Goal: Information Seeking & Learning: Learn about a topic

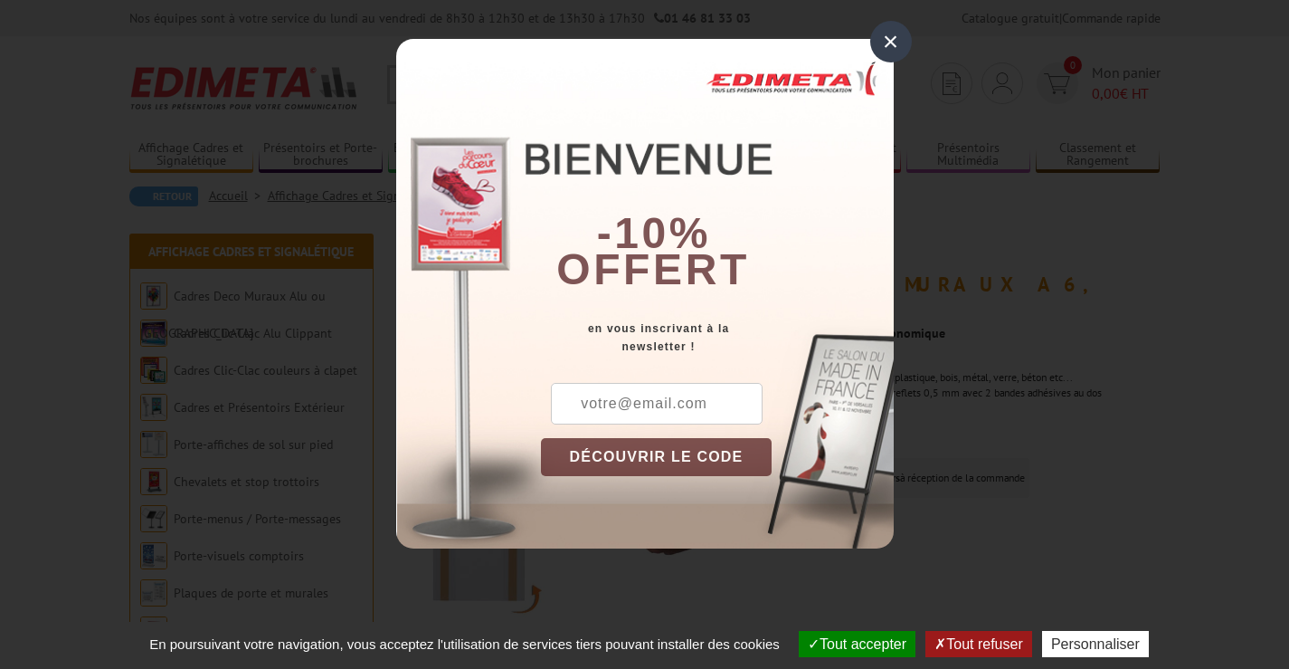
click at [897, 35] on div "×" at bounding box center [891, 42] width 42 height 42
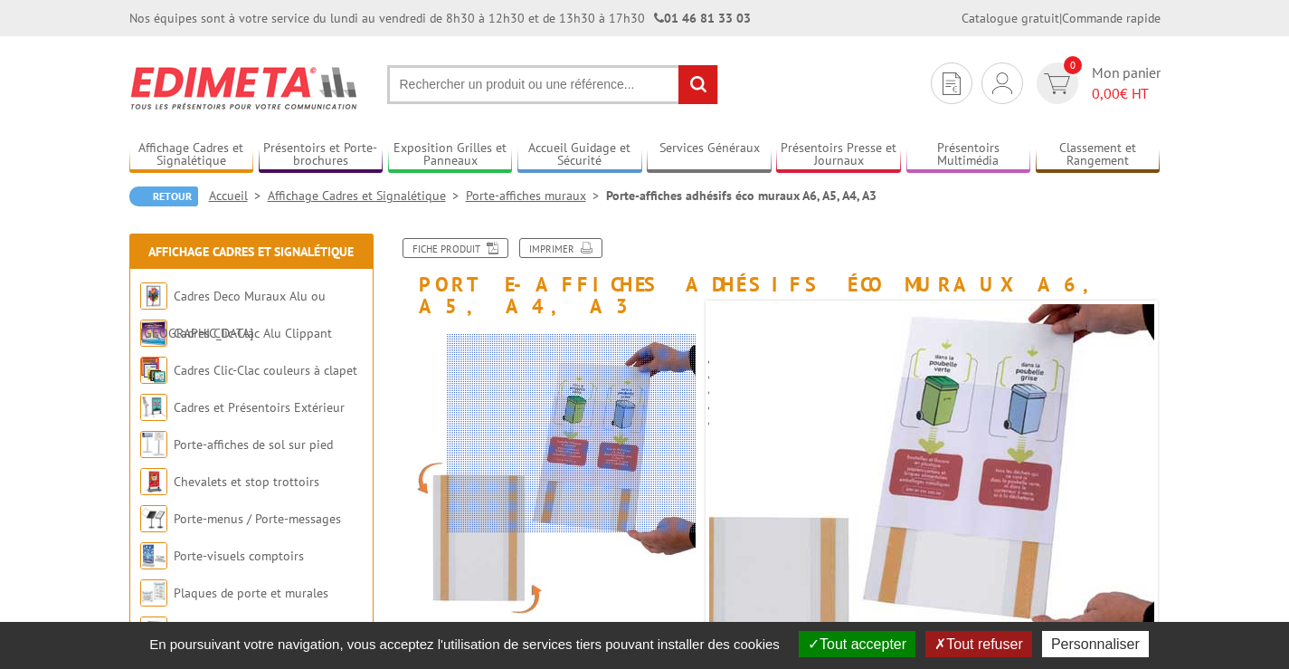
click at [635, 433] on div at bounding box center [572, 433] width 250 height 199
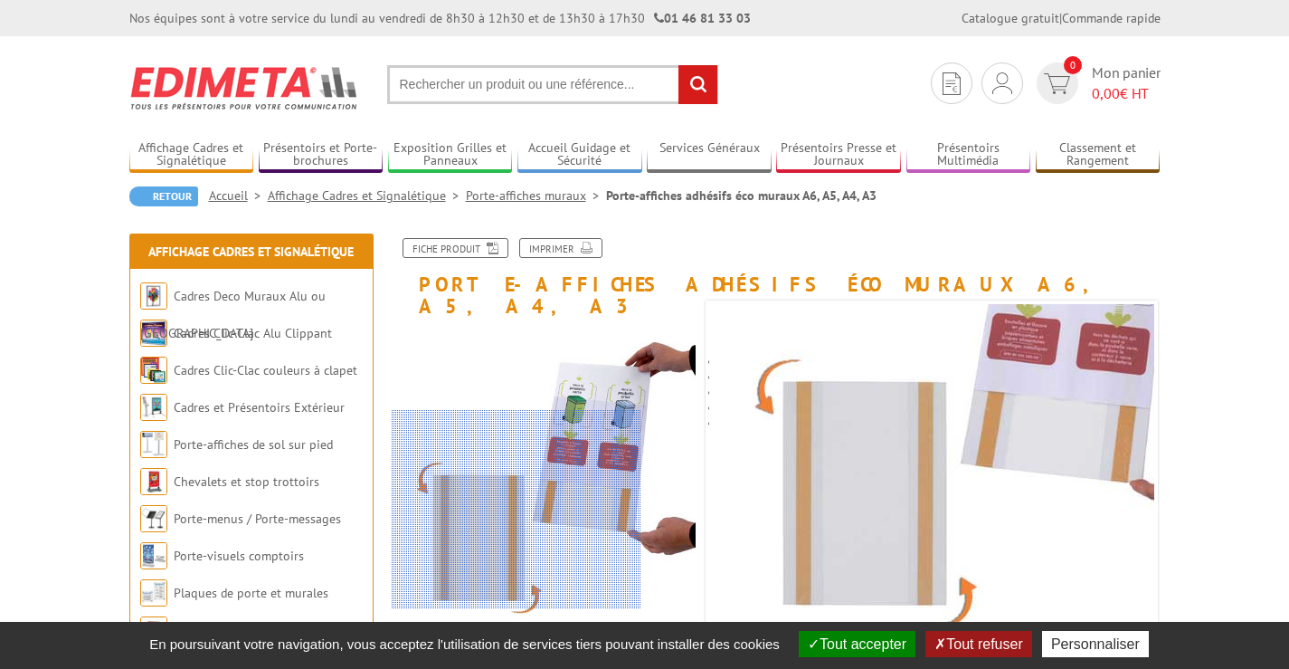
click at [492, 581] on div at bounding box center [517, 509] width 250 height 199
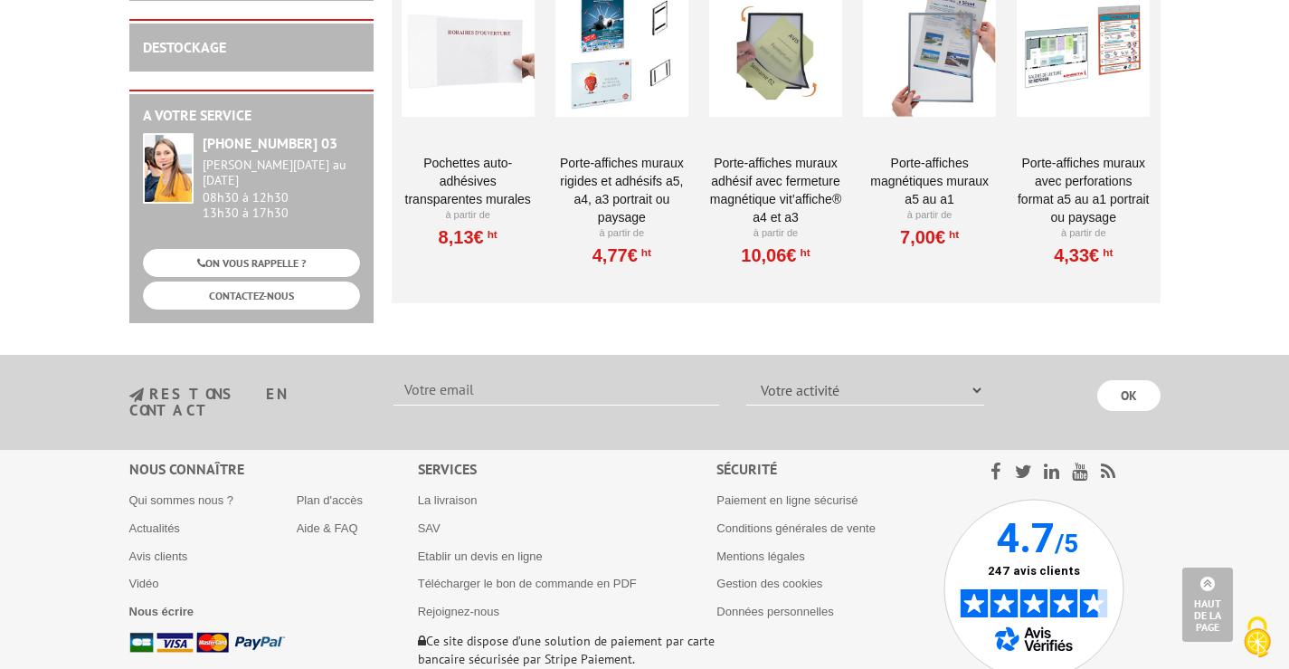
scroll to position [598, 0]
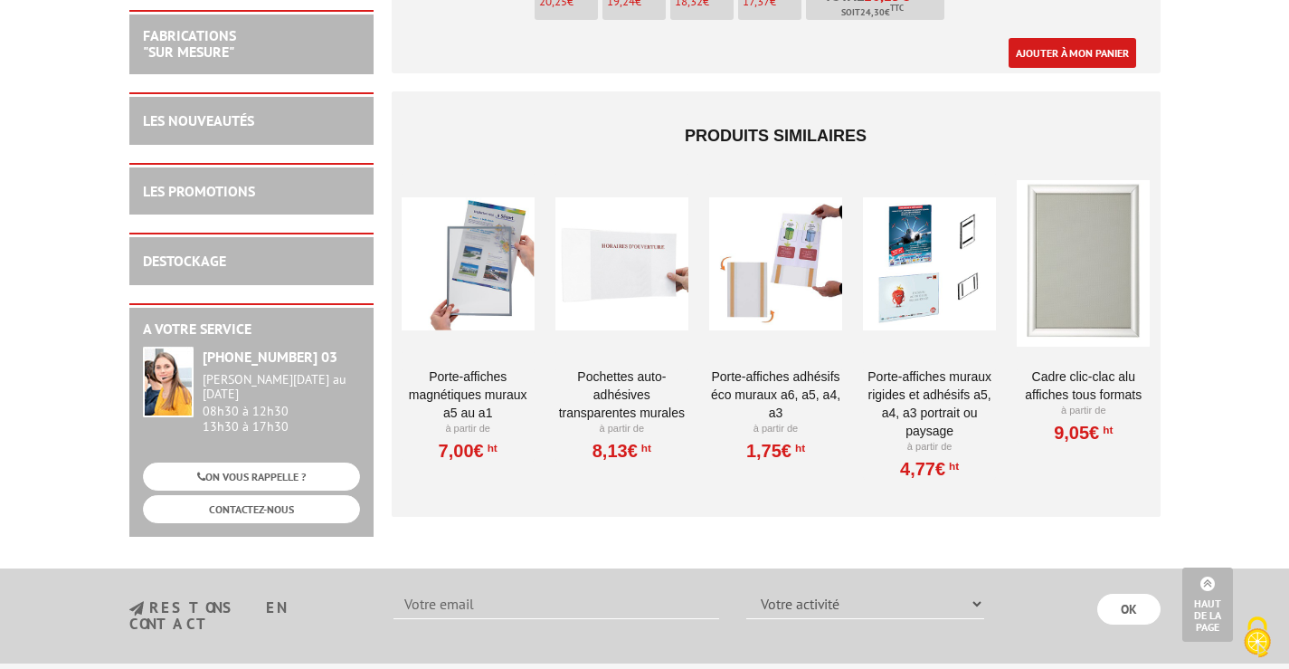
scroll to position [1623, 0]
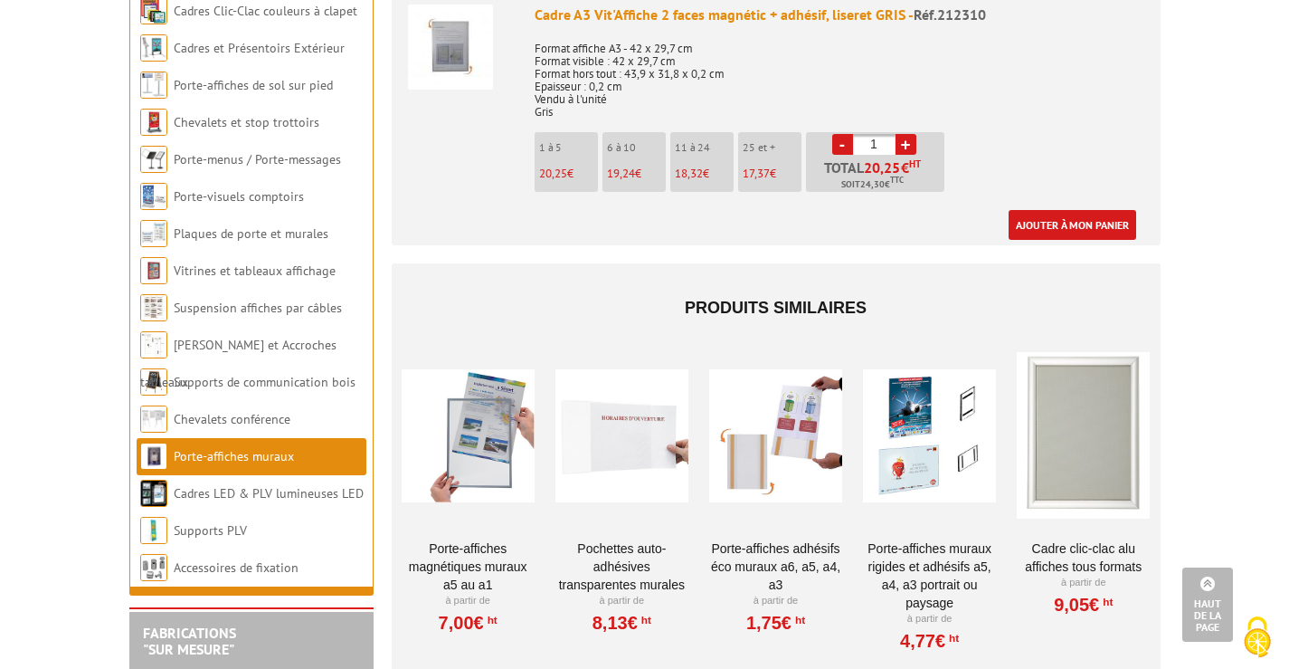
scroll to position [1611, 0]
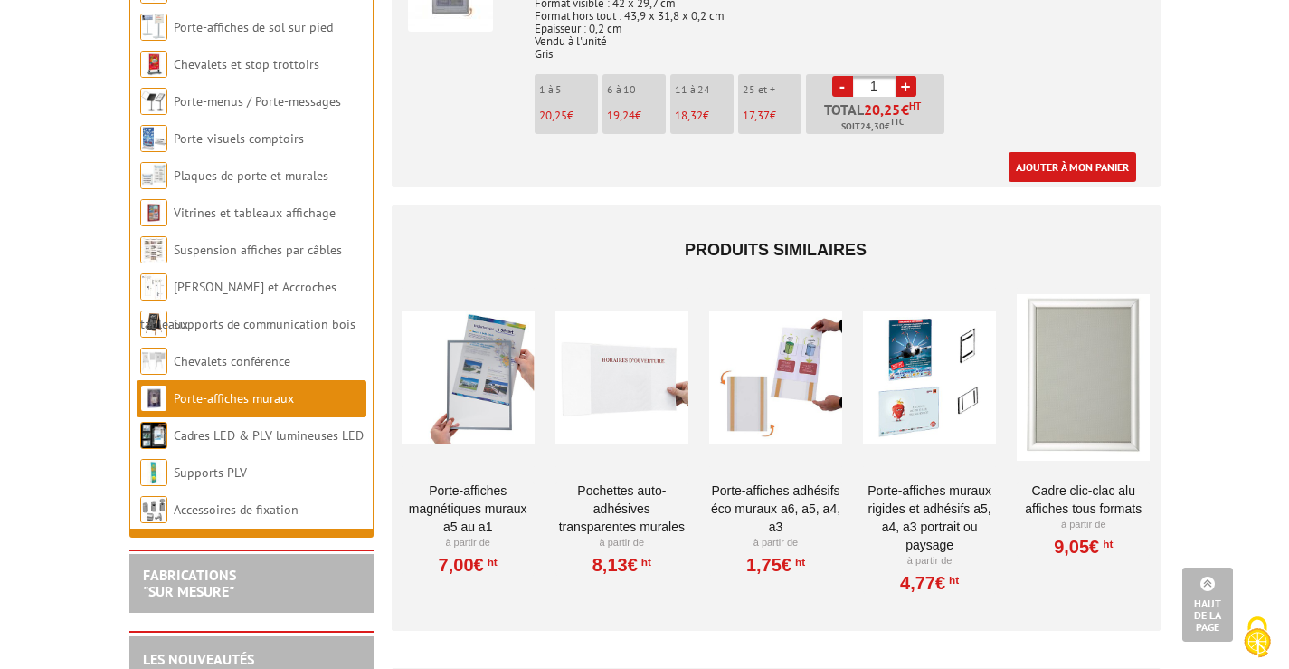
click at [935, 368] on div at bounding box center [929, 377] width 133 height 181
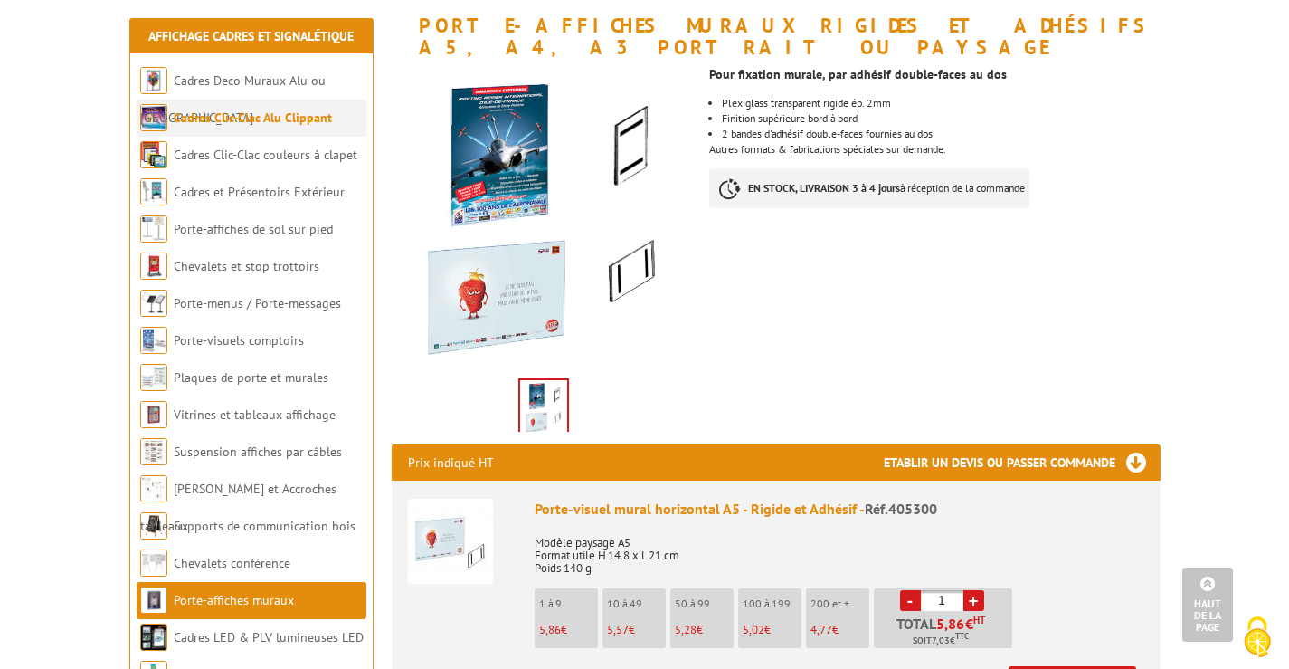
scroll to position [237, 0]
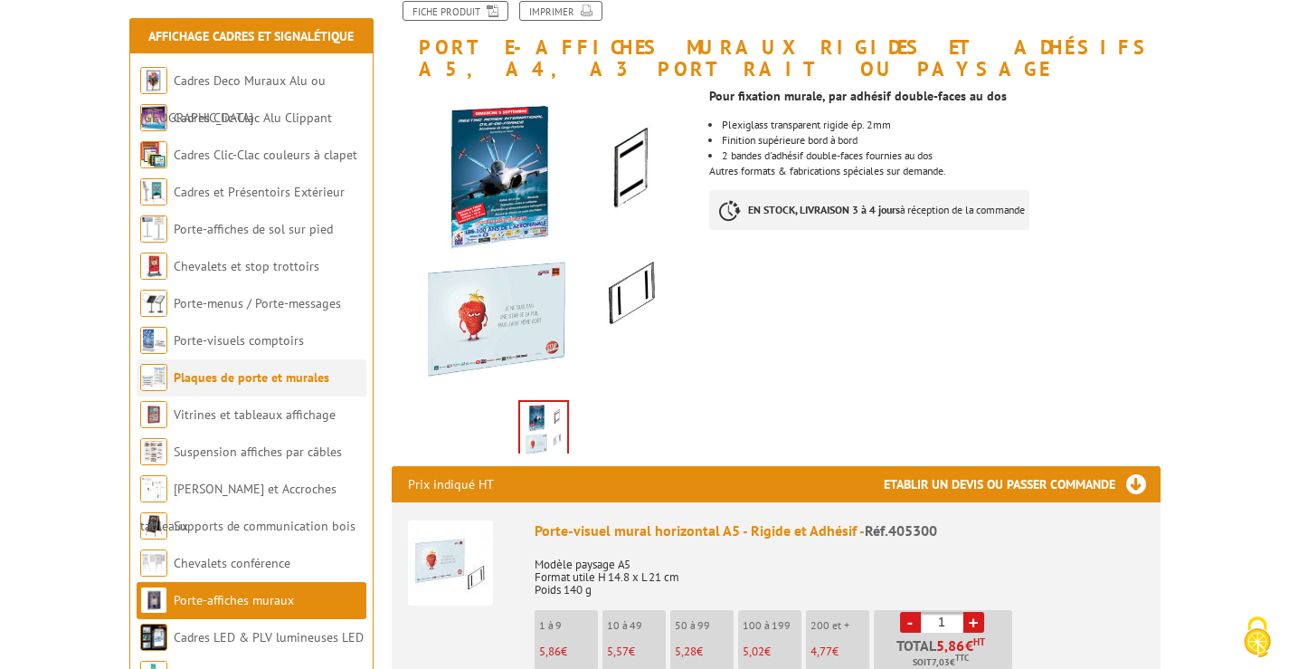
click at [245, 378] on link "Plaques de porte et murales" at bounding box center [252, 377] width 156 height 16
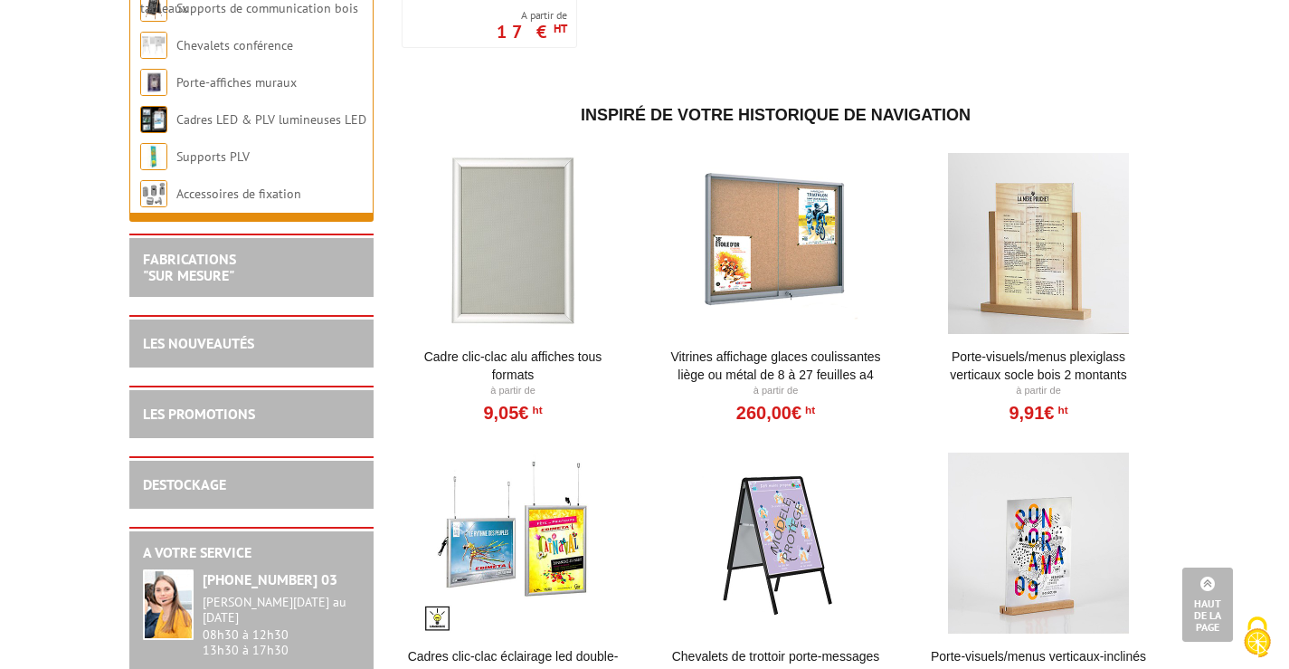
scroll to position [2053, 0]
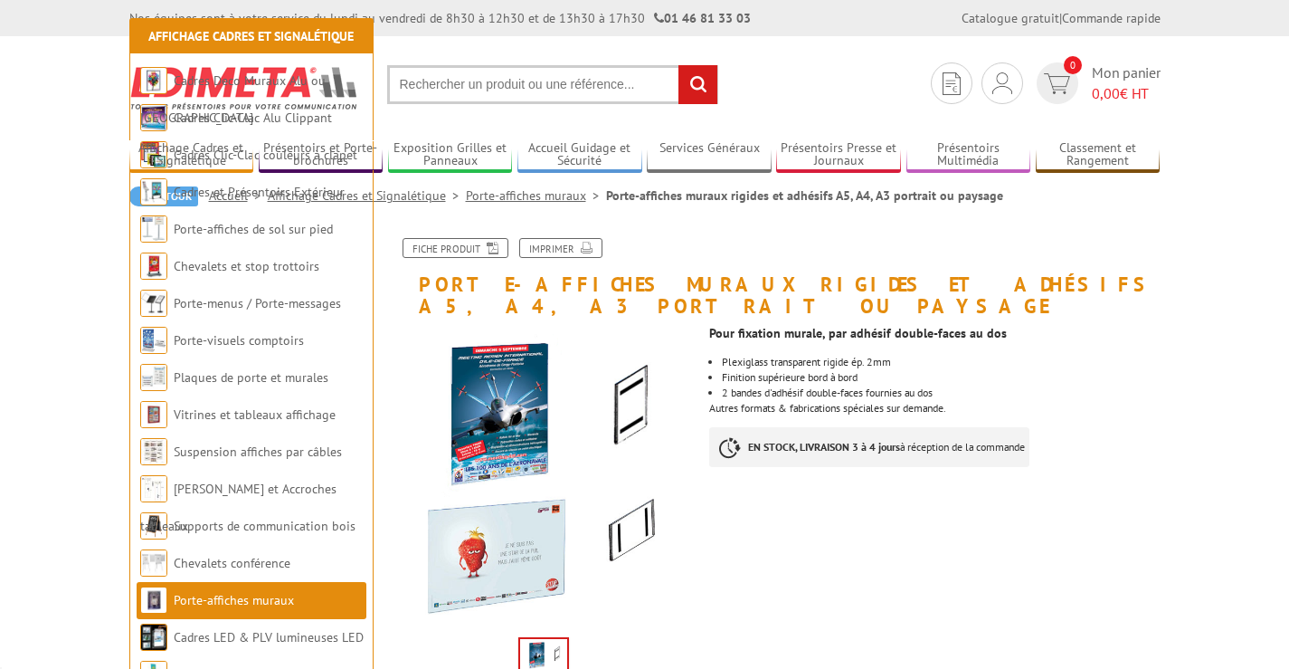
scroll to position [237, 0]
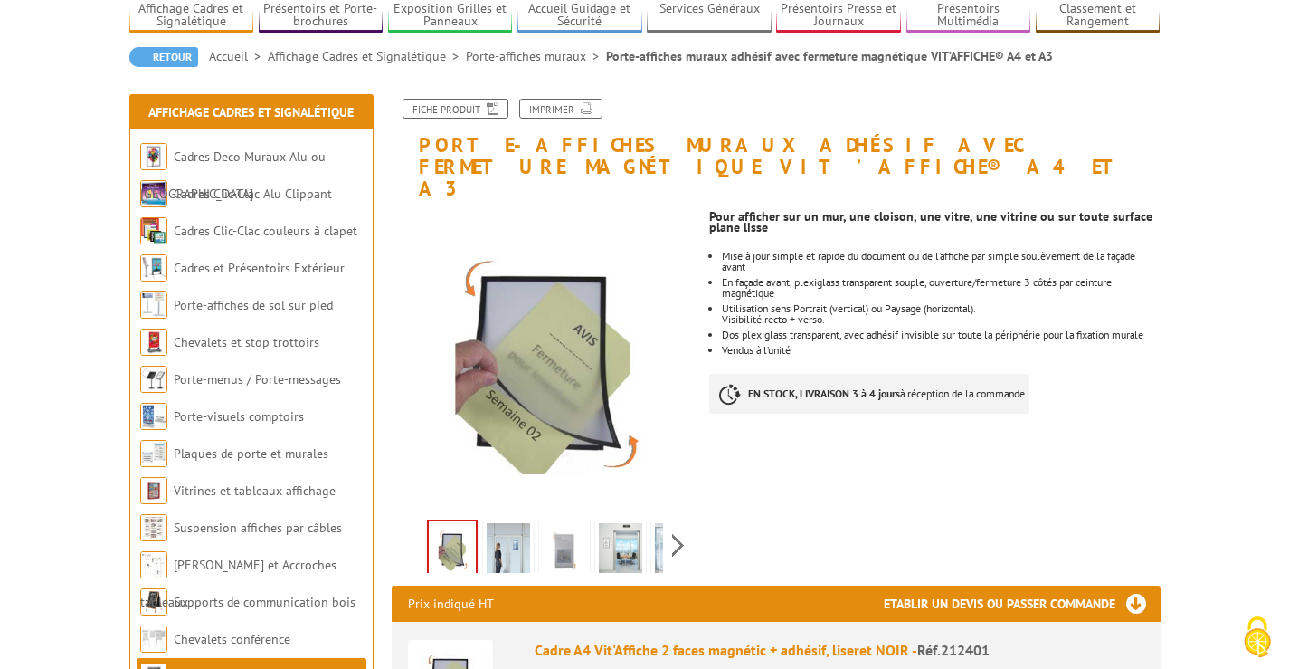
scroll to position [73, 0]
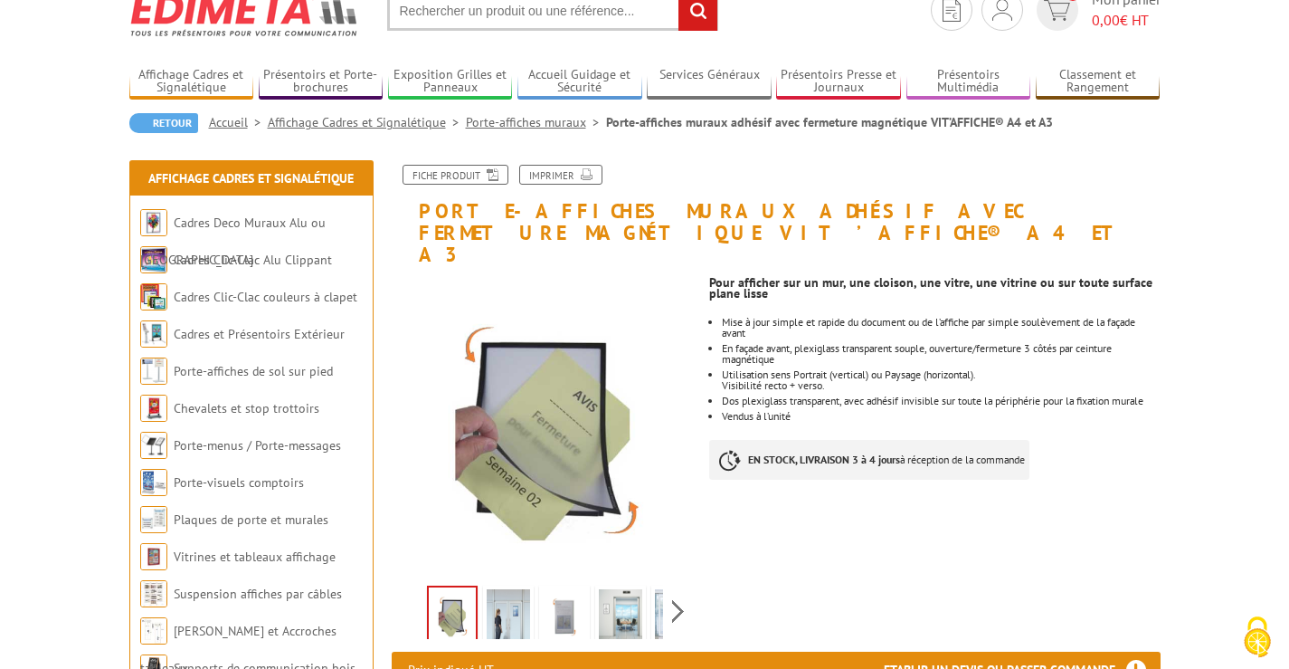
click at [547, 122] on link "Porte-affiches muraux" at bounding box center [536, 122] width 140 height 16
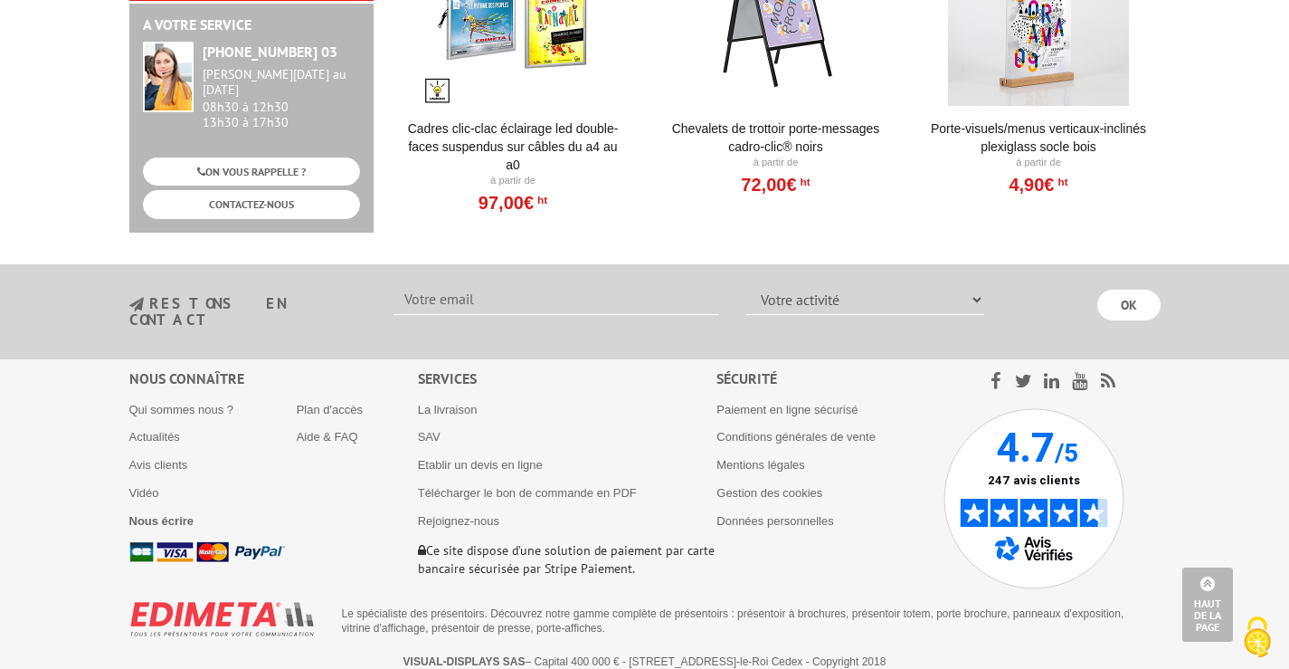
scroll to position [2196, 0]
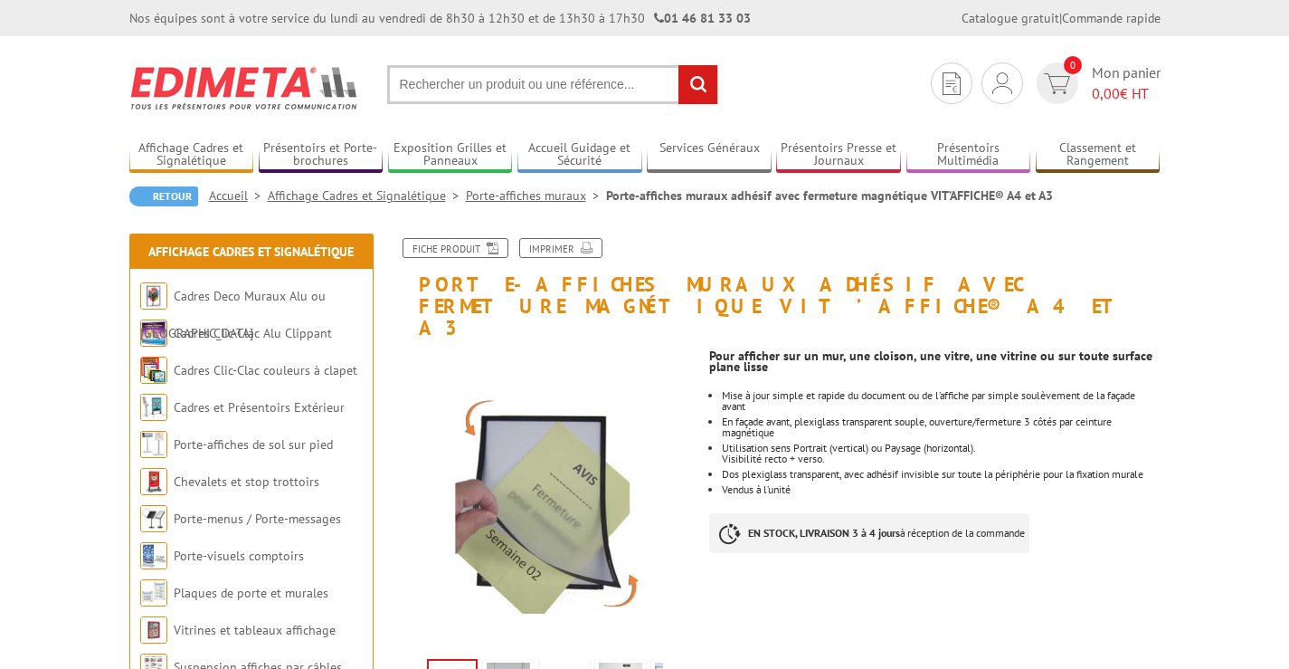
scroll to position [73, 0]
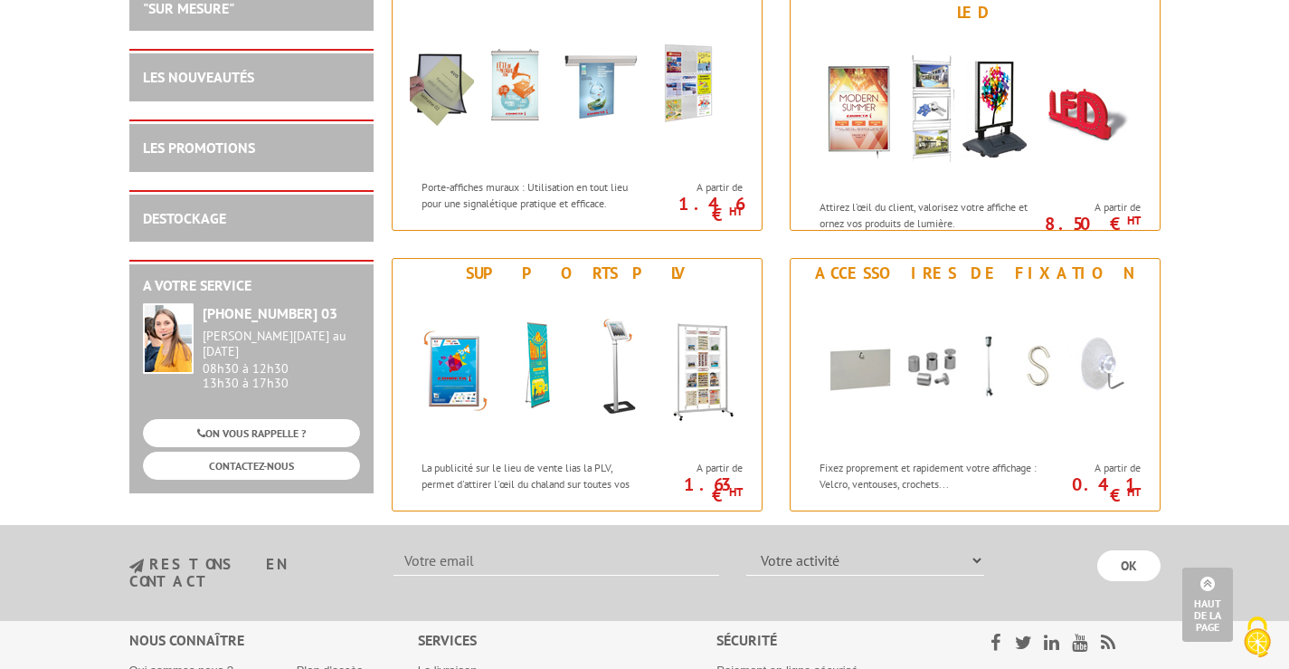
scroll to position [1585, 0]
